Goal: Check status

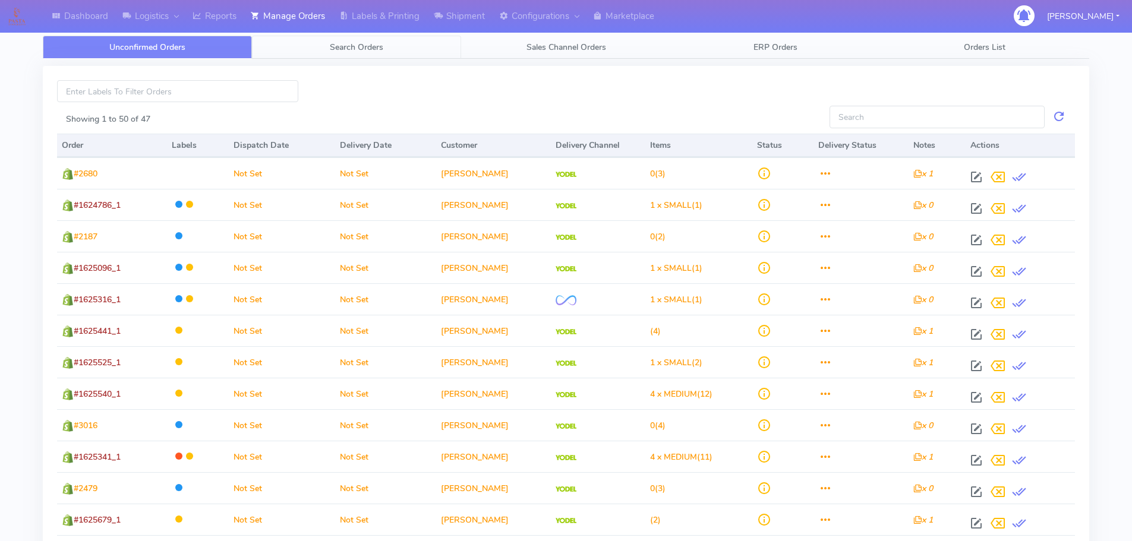
click at [360, 53] on link "Search Orders" at bounding box center [356, 47] width 209 height 23
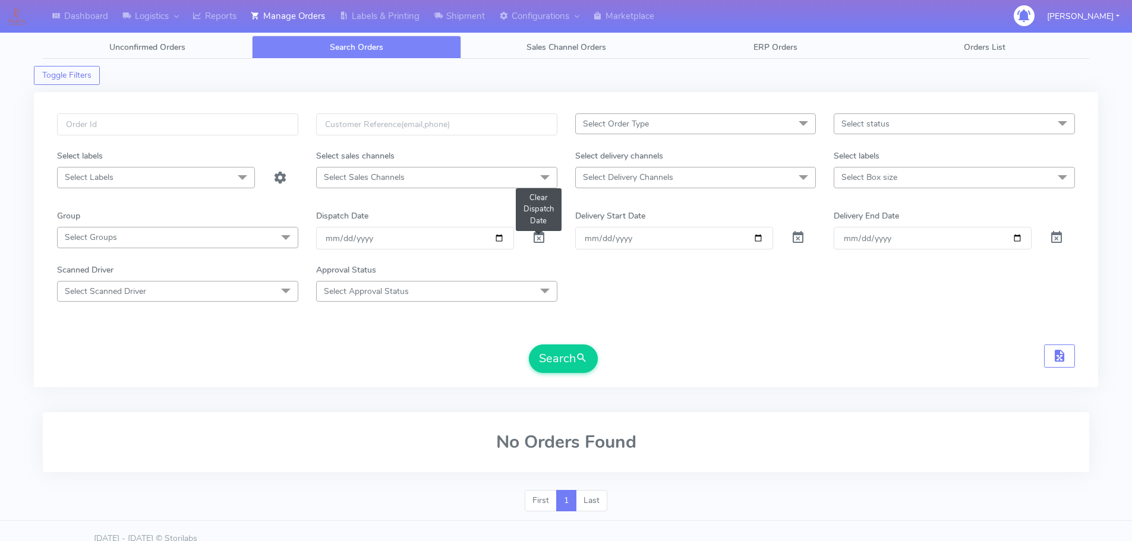
click at [535, 241] on span at bounding box center [539, 240] width 14 height 11
click at [141, 134] on input "text" at bounding box center [177, 124] width 241 height 22
click at [140, 127] on input "text" at bounding box center [177, 124] width 241 height 22
paste input "1483948"
type input "1483948"
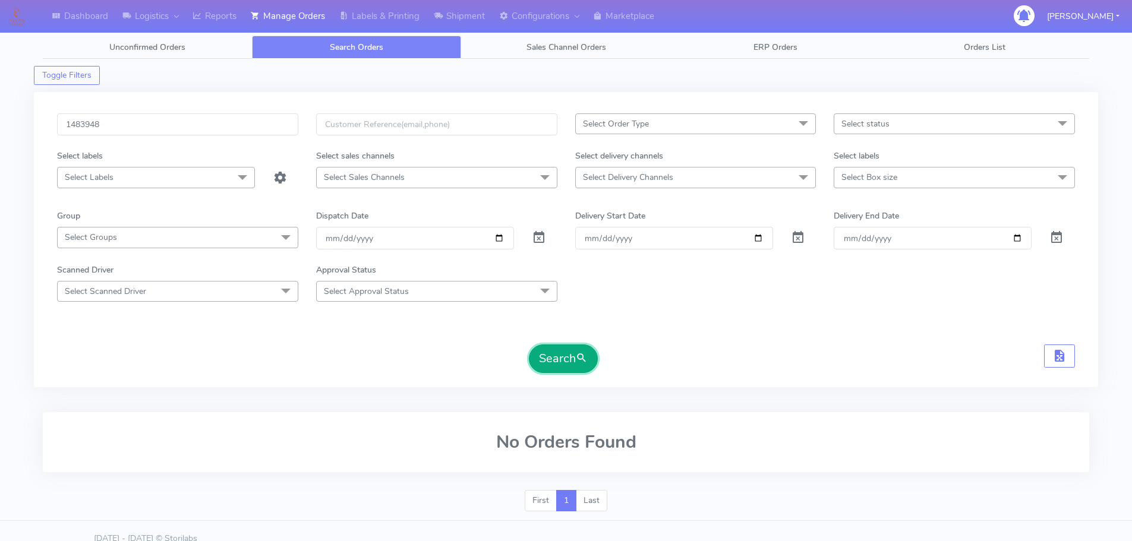
click at [556, 364] on button "Search" at bounding box center [563, 359] width 69 height 29
